Goal: Task Accomplishment & Management: Use online tool/utility

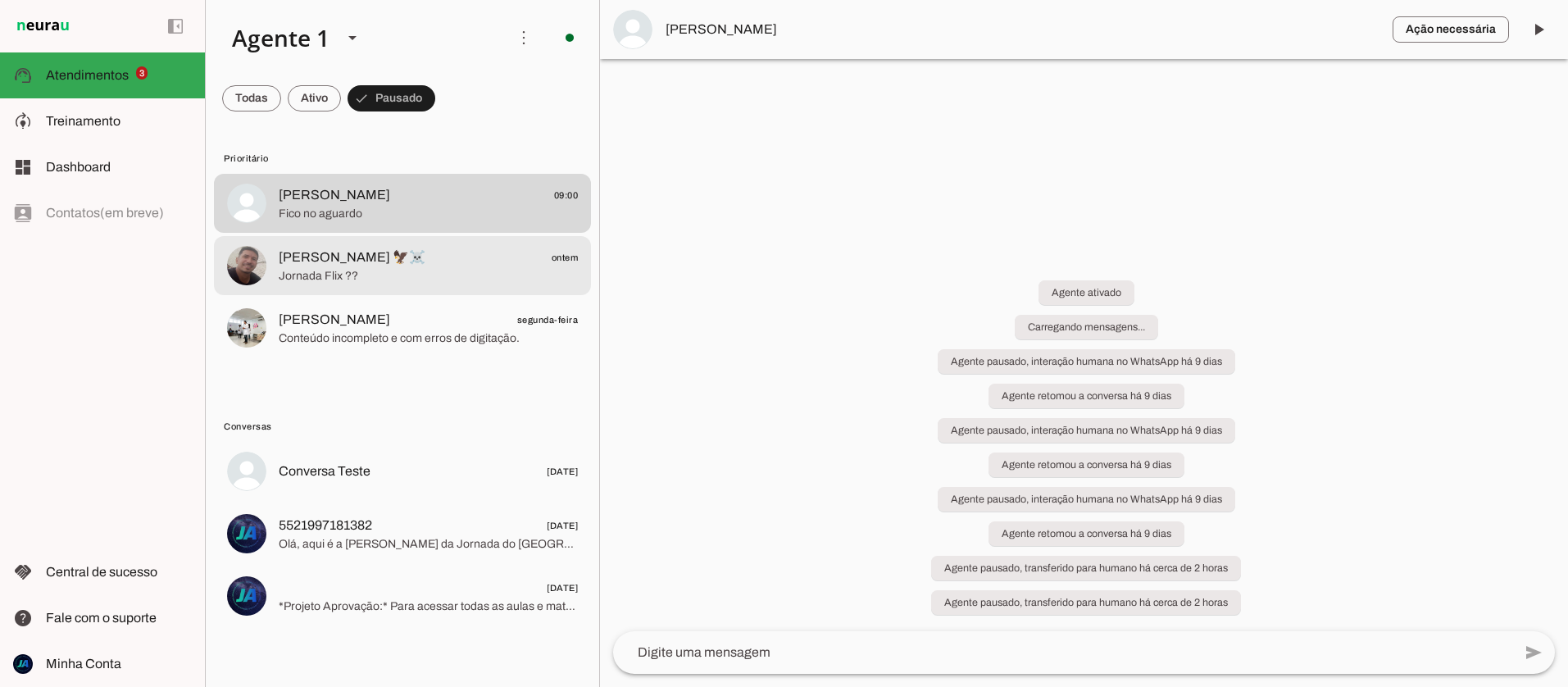
click at [309, 253] on span "[PERSON_NAME] 🦅☠️" at bounding box center [353, 257] width 147 height 19
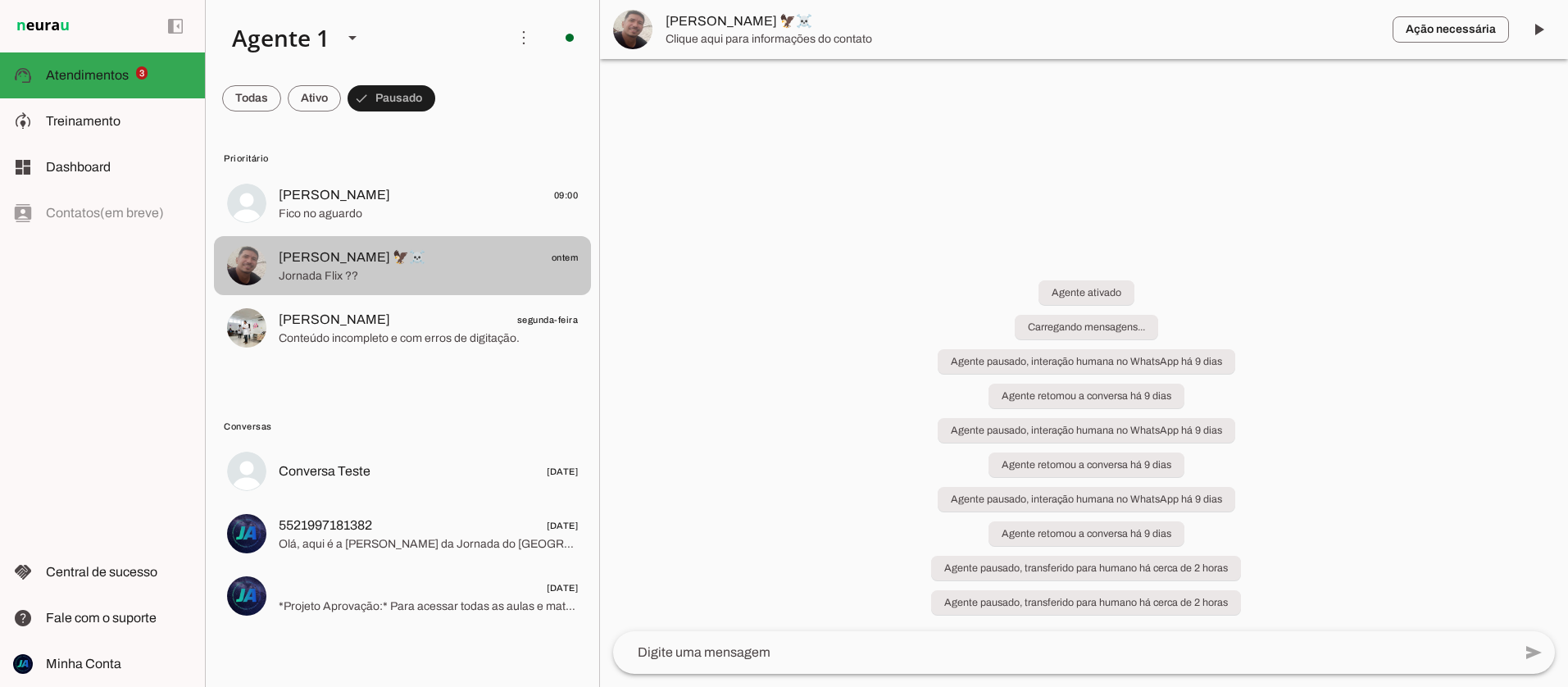
click at [309, 254] on span "[PERSON_NAME] 🦅☠️" at bounding box center [353, 257] width 147 height 19
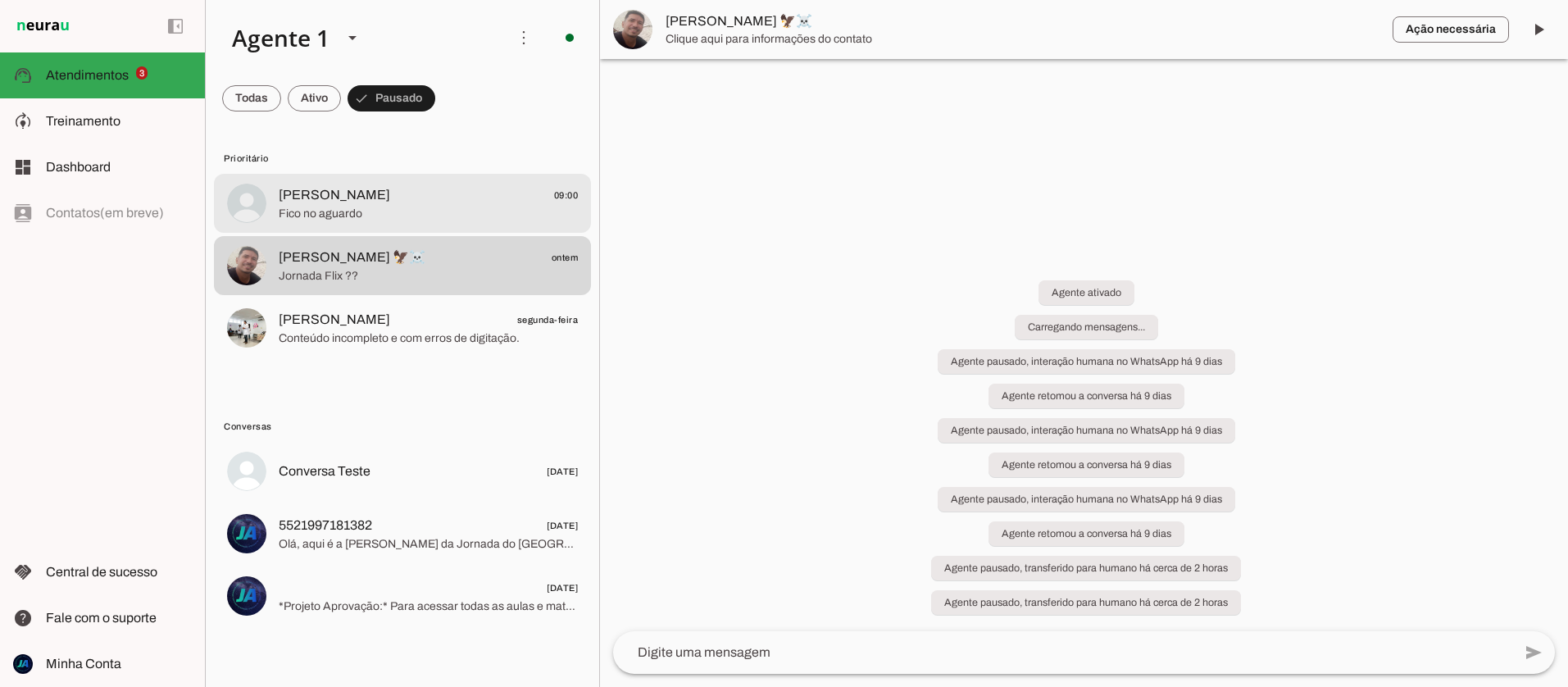
click at [295, 203] on span "[PERSON_NAME]" at bounding box center [334, 195] width 111 height 19
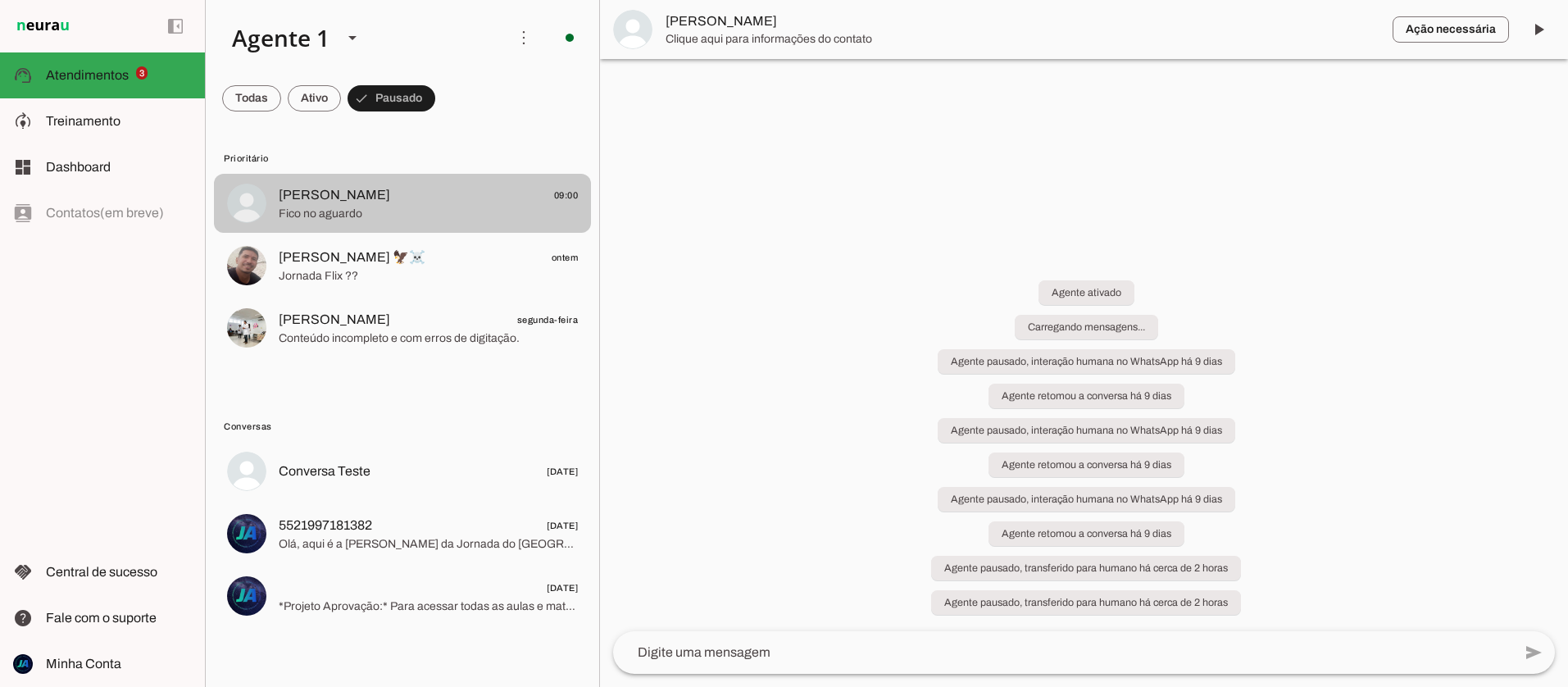
click at [295, 202] on span "[PERSON_NAME]" at bounding box center [334, 195] width 111 height 19
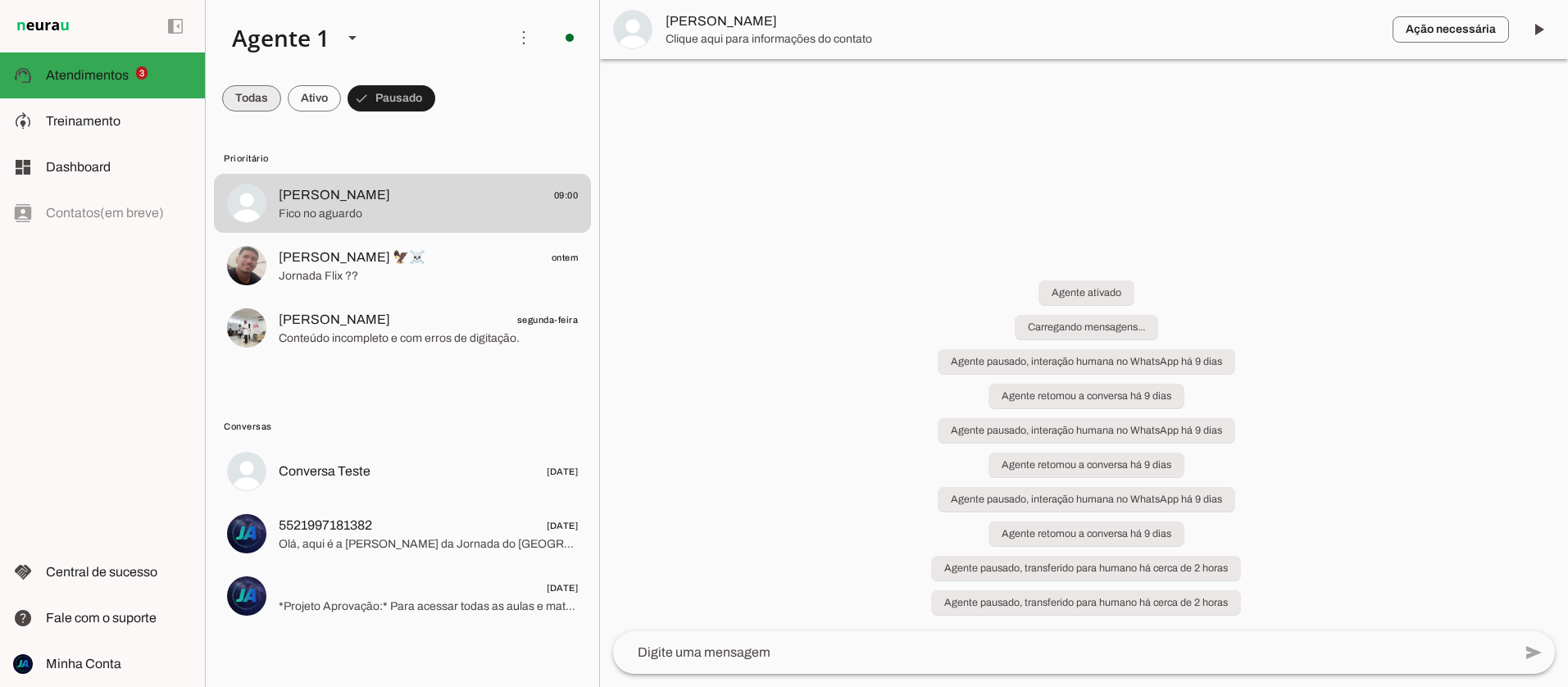
click at [230, 98] on span at bounding box center [252, 98] width 59 height 39
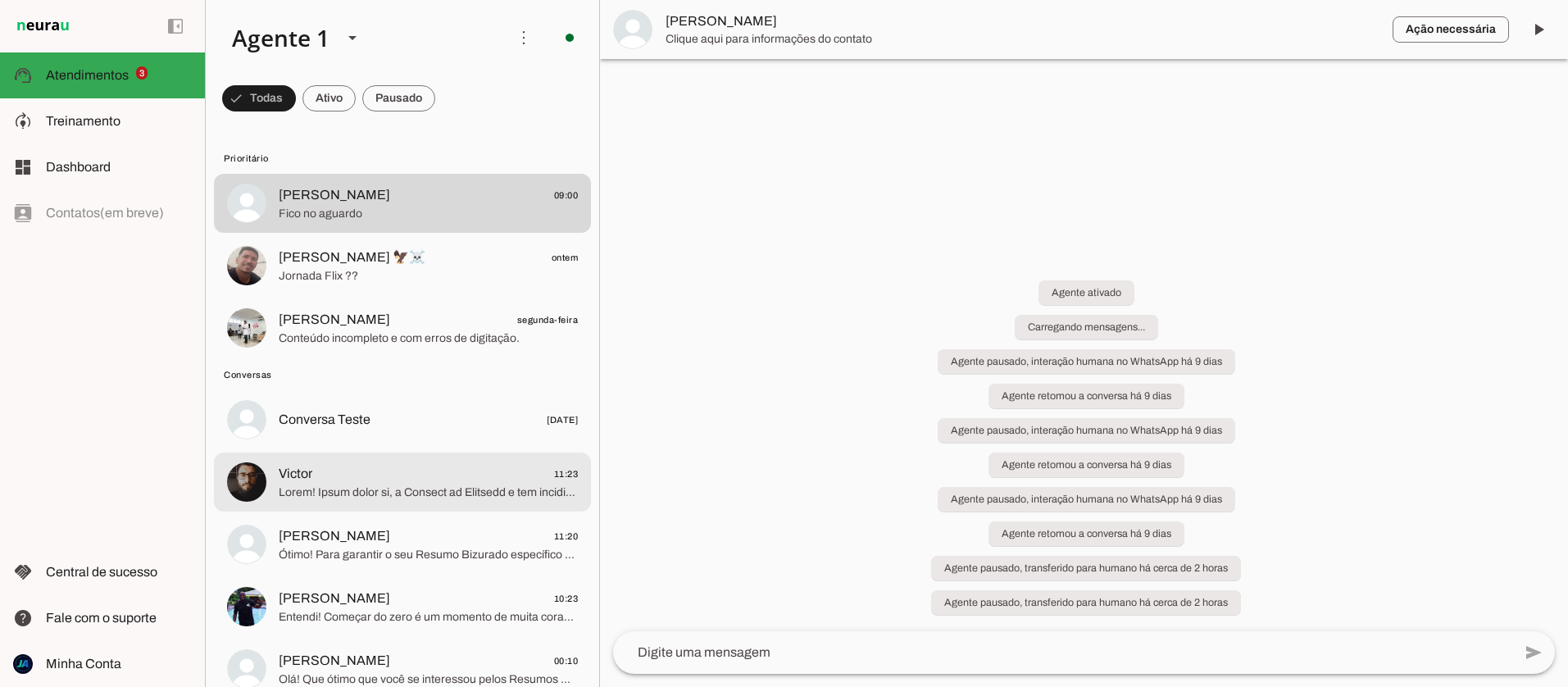
click at [336, 472] on span "Victor 11:23" at bounding box center [429, 474] width 299 height 20
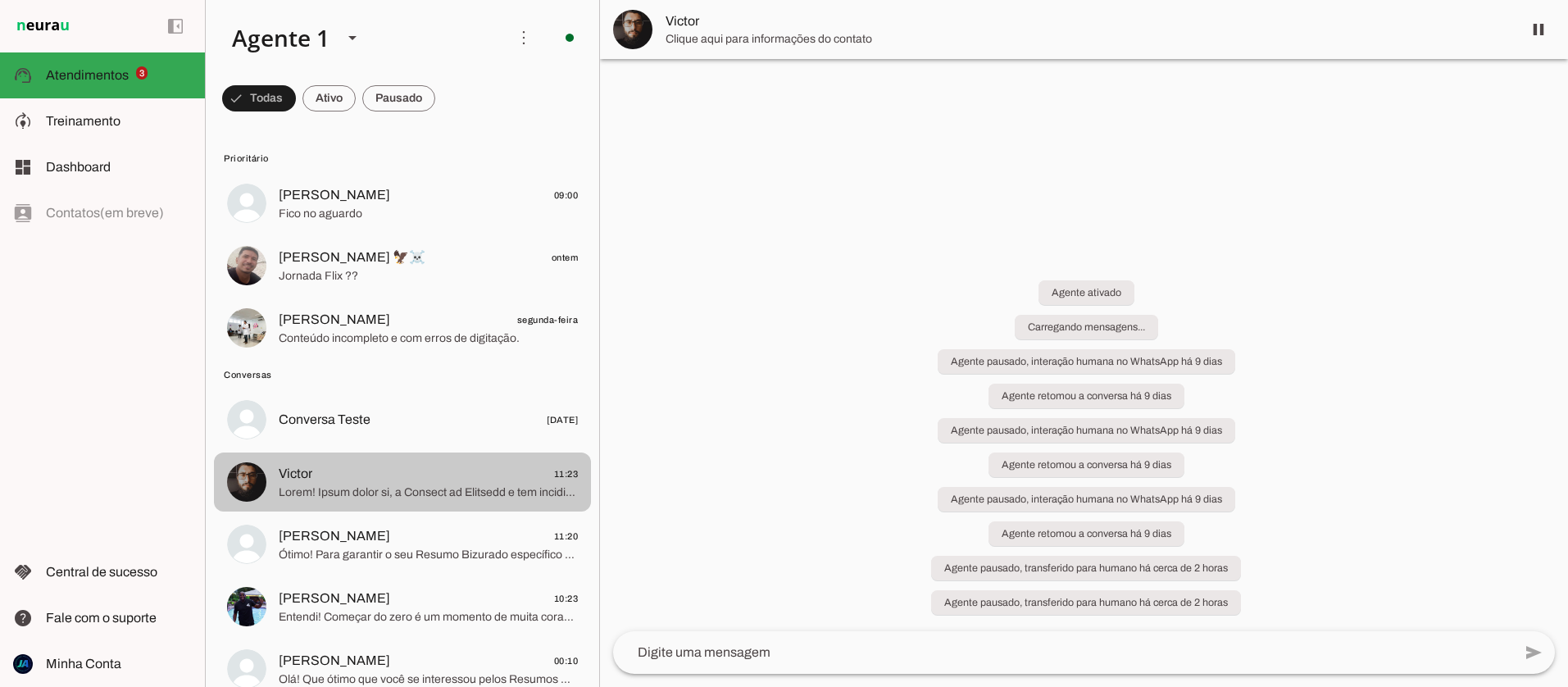
click at [346, 475] on span "Victor 11:23" at bounding box center [429, 474] width 299 height 20
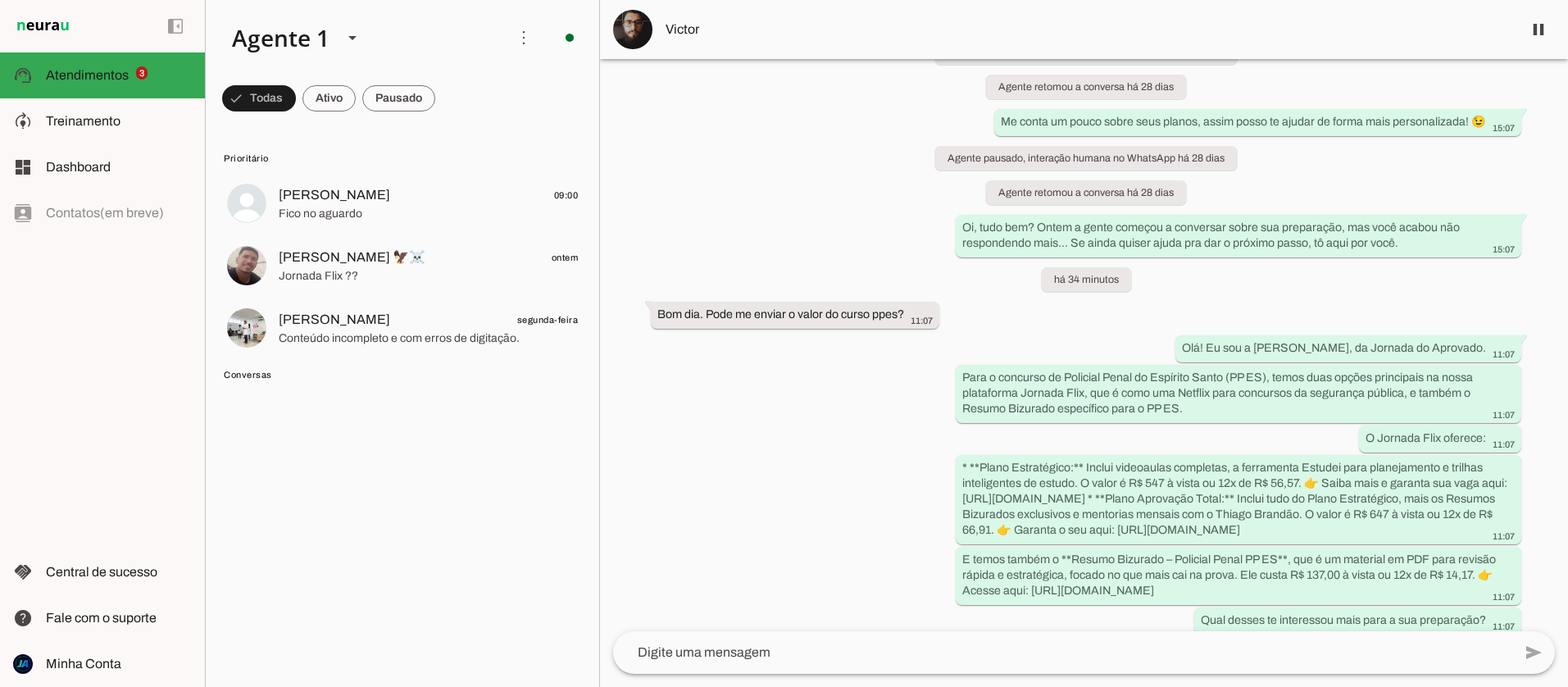
scroll to position [2545, 0]
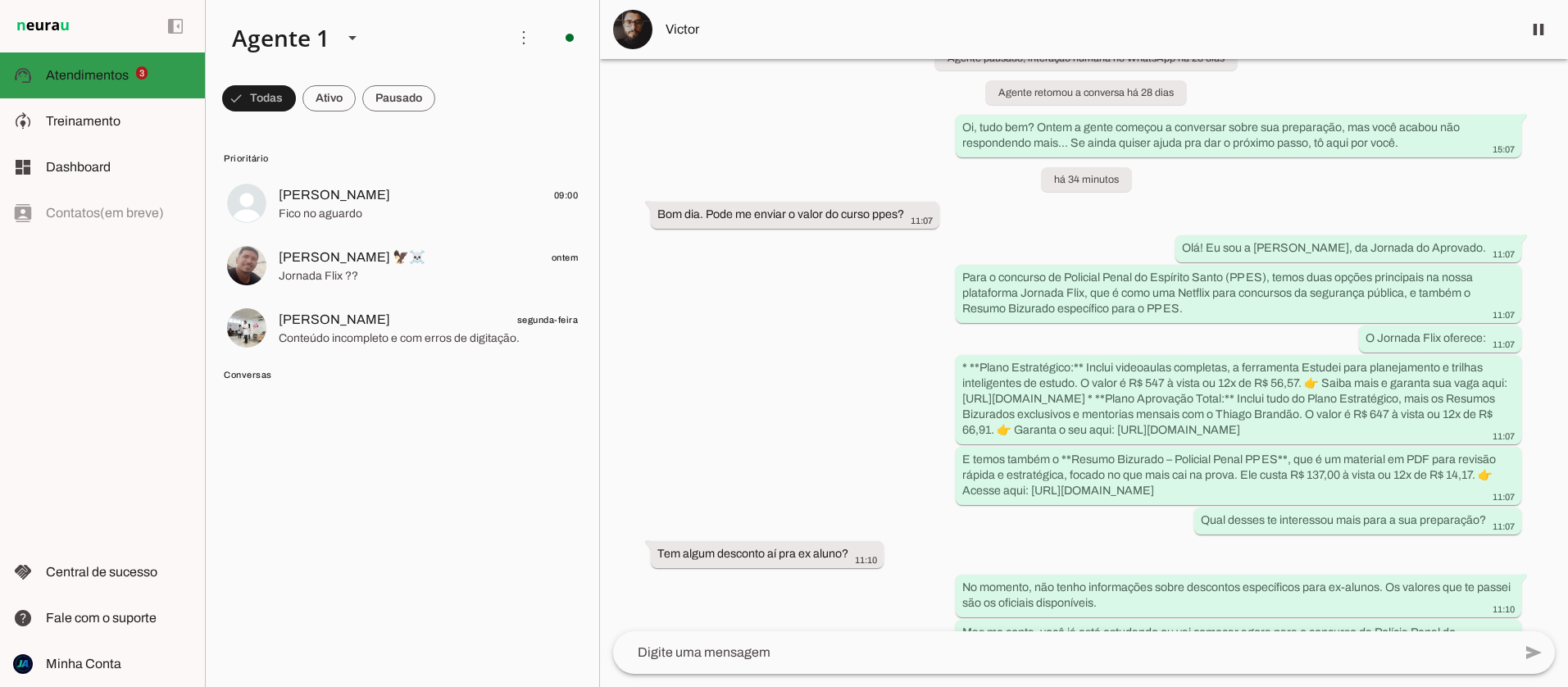
click at [92, 74] on span "Atendimentos" at bounding box center [87, 74] width 83 height 14
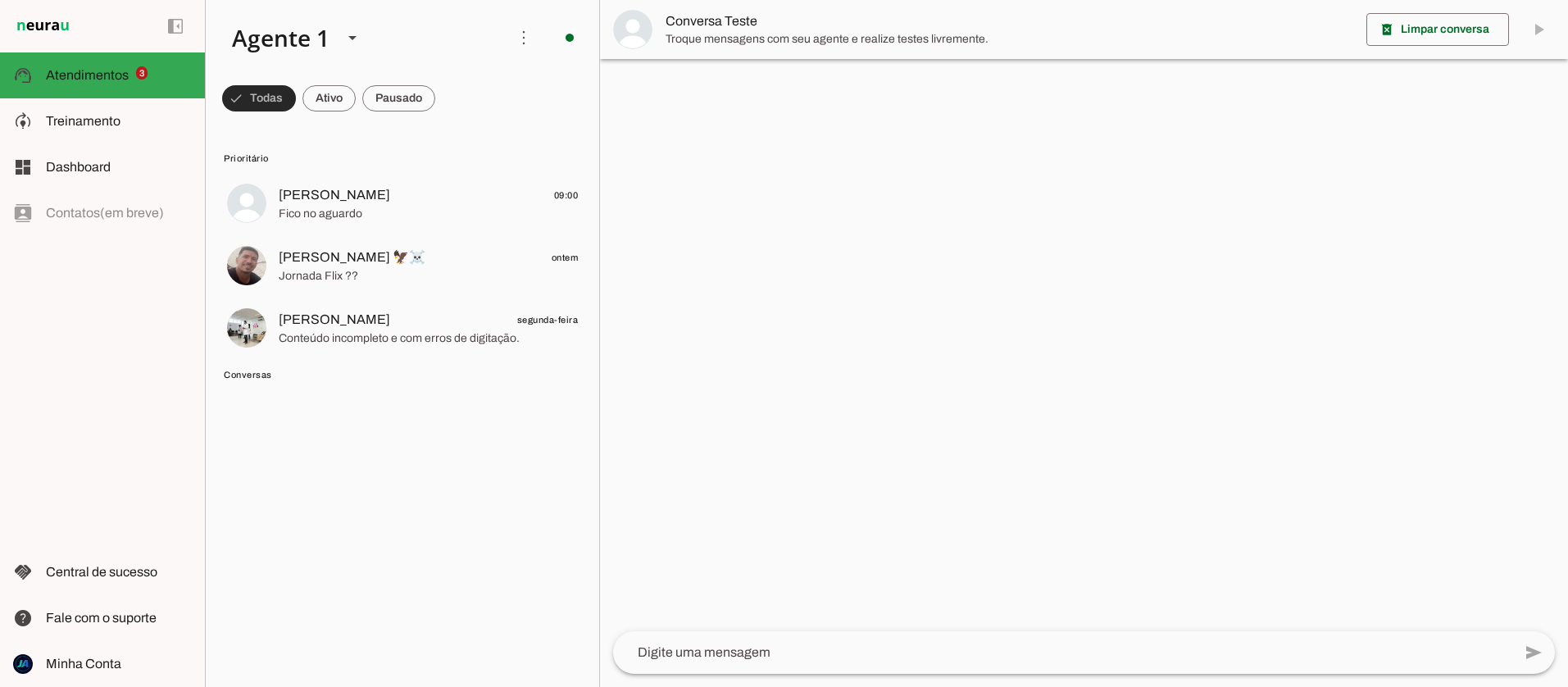
click at [256, 96] on span at bounding box center [259, 98] width 73 height 39
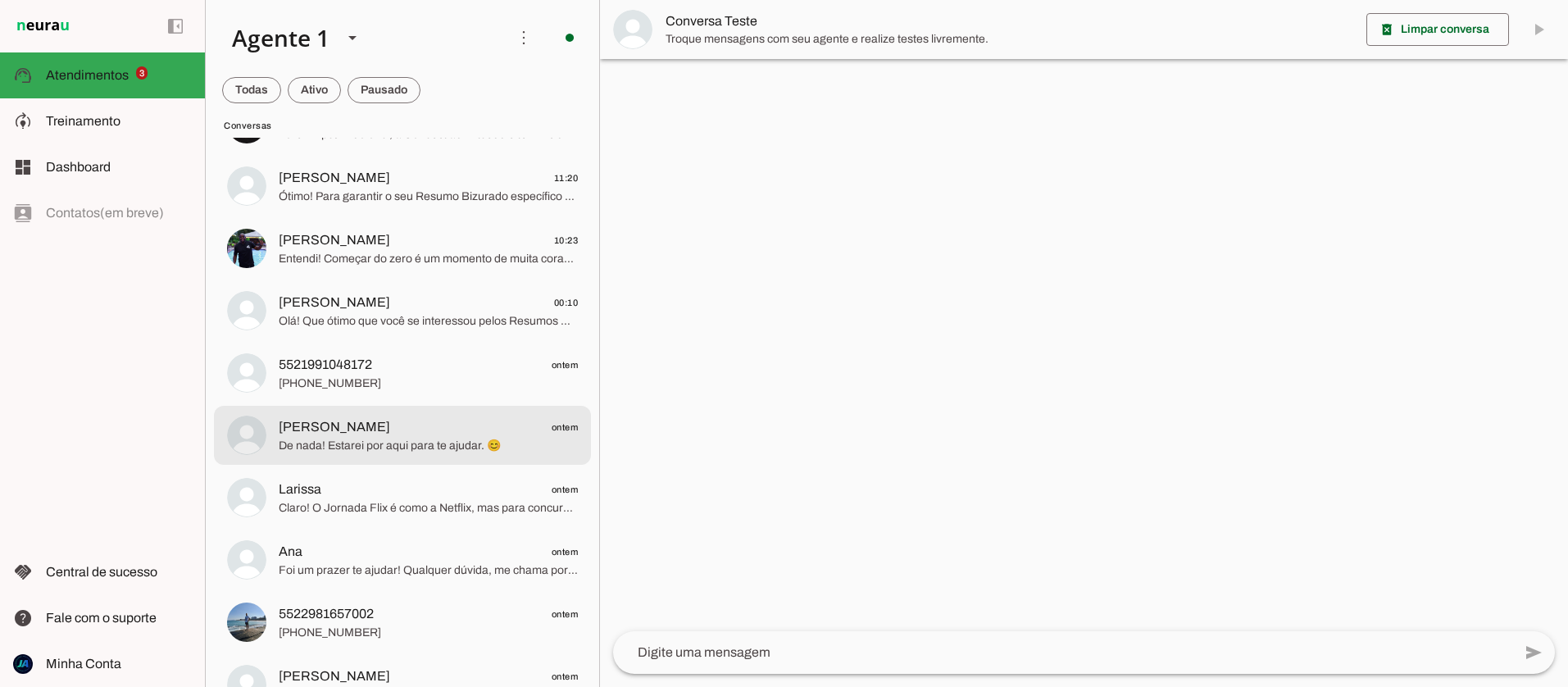
scroll to position [359, 0]
